Goal: Entertainment & Leisure: Consume media (video, audio)

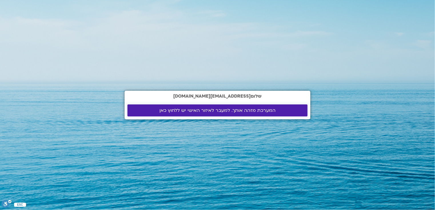
click at [198, 113] on span "המערכת מזהה אותך. למעבר לאיזור האישי יש ללחוץ כאן" at bounding box center [217, 110] width 116 height 5
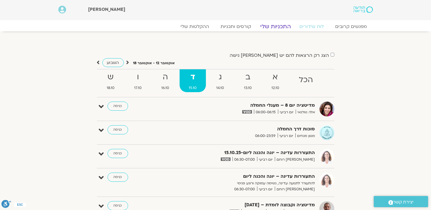
click at [270, 26] on link "התכניות שלי" at bounding box center [275, 26] width 44 height 7
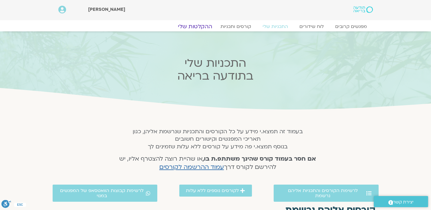
click at [187, 28] on link "ההקלטות שלי" at bounding box center [195, 26] width 48 height 7
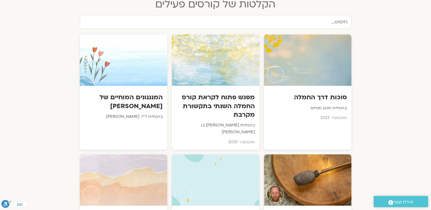
scroll to position [286, 0]
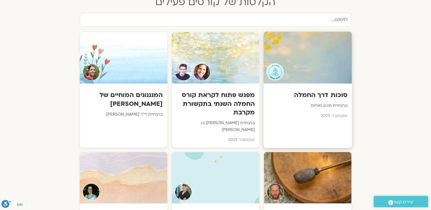
click at [321, 104] on p "בהנחיית מגוון מנחים" at bounding box center [308, 106] width 80 height 7
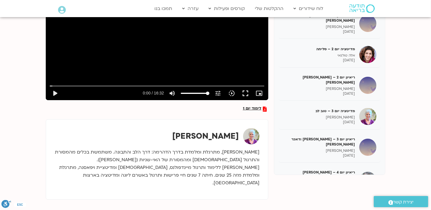
scroll to position [114, 0]
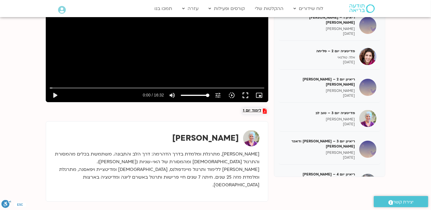
click at [256, 111] on span "לימוד יום 1" at bounding box center [252, 111] width 19 height 5
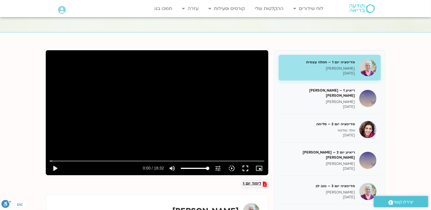
scroll to position [0, 0]
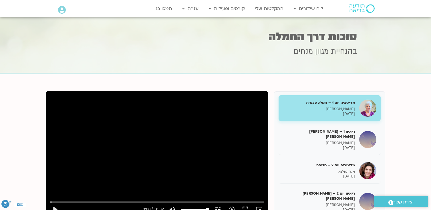
click at [326, 106] on div "מדיטציה יום 1 – חמלה עצמית [PERSON_NAME] בר קמה [DATE]" at bounding box center [319, 108] width 72 height 16
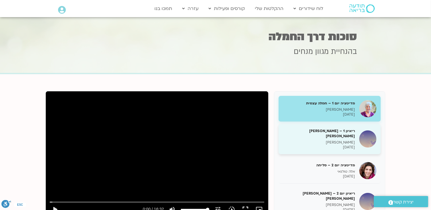
click at [326, 145] on p "[DATE]" at bounding box center [319, 147] width 72 height 5
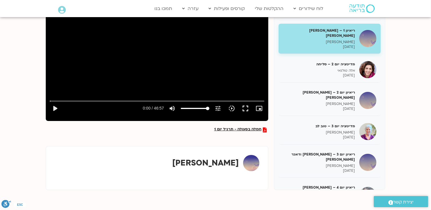
scroll to position [86, 0]
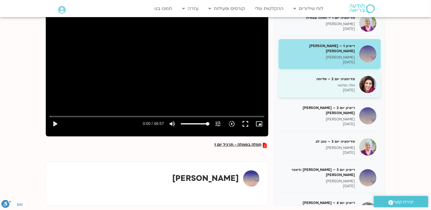
click at [340, 83] on p "אלה טולנאי" at bounding box center [319, 85] width 72 height 5
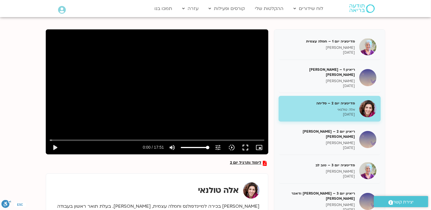
scroll to position [57, 0]
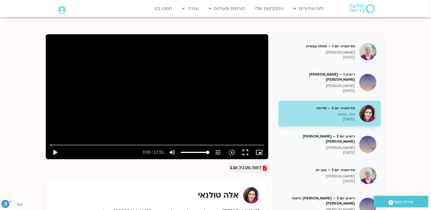
click at [245, 169] on span "לימוד ותרגיל יום 2" at bounding box center [245, 168] width 31 height 5
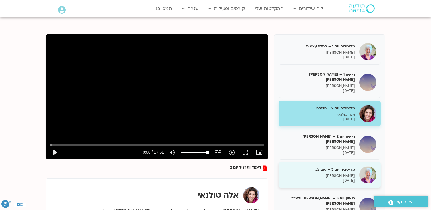
click at [334, 167] on div "מדיטציה יום 3 – טוב [PERSON_NAME] בר קמה [DATE]" at bounding box center [319, 175] width 72 height 16
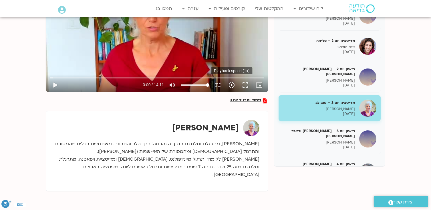
scroll to position [143, 0]
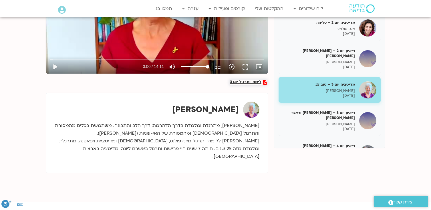
click at [251, 82] on span "לימוד ותרגיל יום 3" at bounding box center [245, 82] width 31 height 5
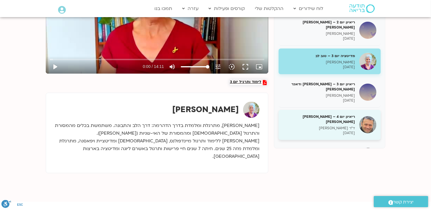
scroll to position [57, 0]
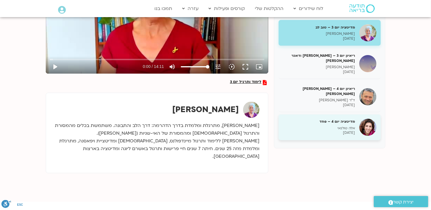
click at [340, 131] on p "[DATE]" at bounding box center [319, 133] width 72 height 5
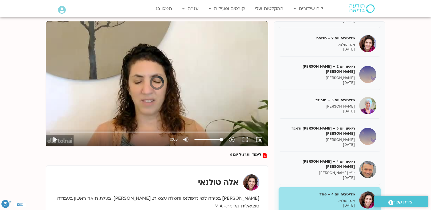
scroll to position [143, 0]
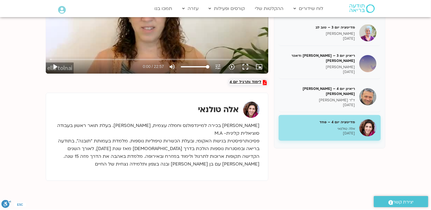
click at [244, 83] on span "לימוד ותרגיל יום 4" at bounding box center [246, 82] width 32 height 5
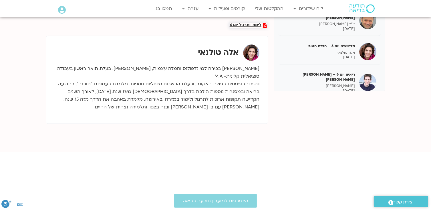
scroll to position [171, 0]
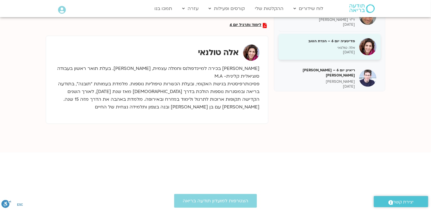
click at [350, 45] on p "אלה טולנאי" at bounding box center [319, 47] width 72 height 5
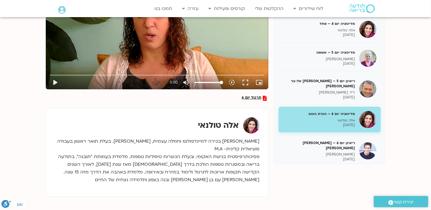
scroll to position [200, 0]
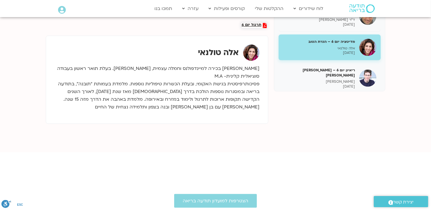
click at [253, 25] on span "תרגול יום 6" at bounding box center [252, 25] width 20 height 5
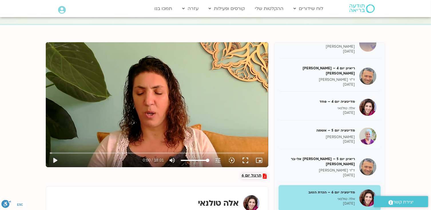
scroll to position [114, 0]
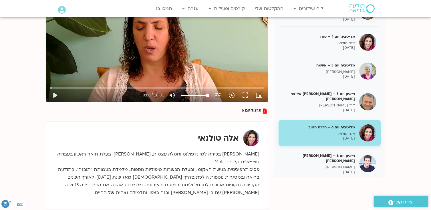
click at [332, 186] on h5 "מדיטציה יום 7 – חיבור ונפרדות" at bounding box center [319, 188] width 72 height 5
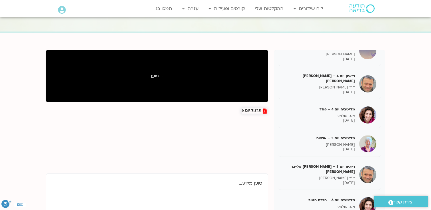
scroll to position [114, 0]
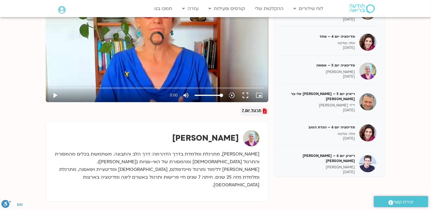
click at [248, 111] on span "תרגול יום 7" at bounding box center [251, 111] width 19 height 5
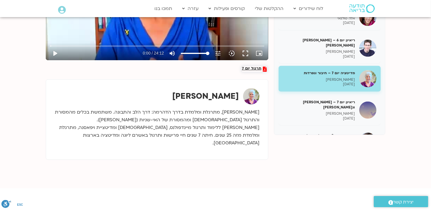
scroll to position [171, 0]
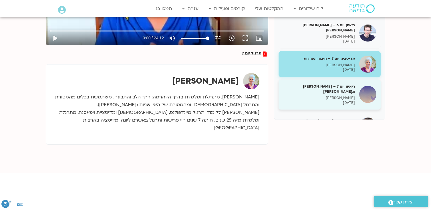
click at [335, 96] on p "[PERSON_NAME]" at bounding box center [319, 98] width 72 height 5
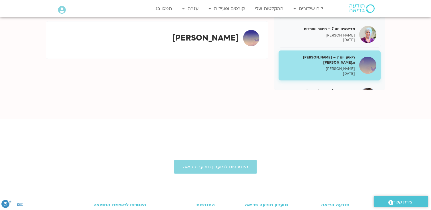
scroll to position [143, 0]
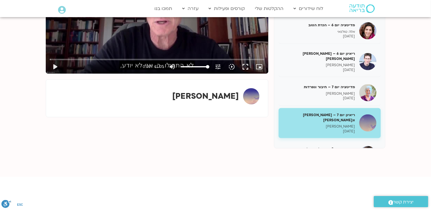
click at [338, 124] on p "[PERSON_NAME]" at bounding box center [319, 126] width 72 height 5
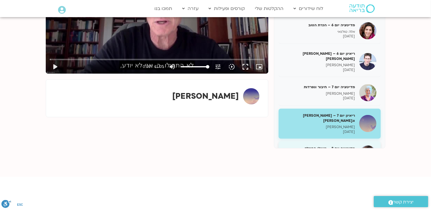
click at [350, 153] on p "אלה טולנאי" at bounding box center [319, 155] width 72 height 5
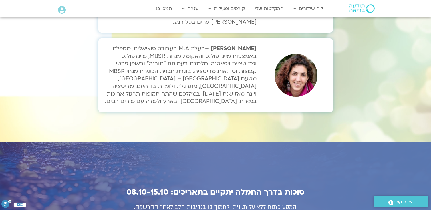
scroll to position [1944, 0]
